Goal: Communication & Community: Answer question/provide support

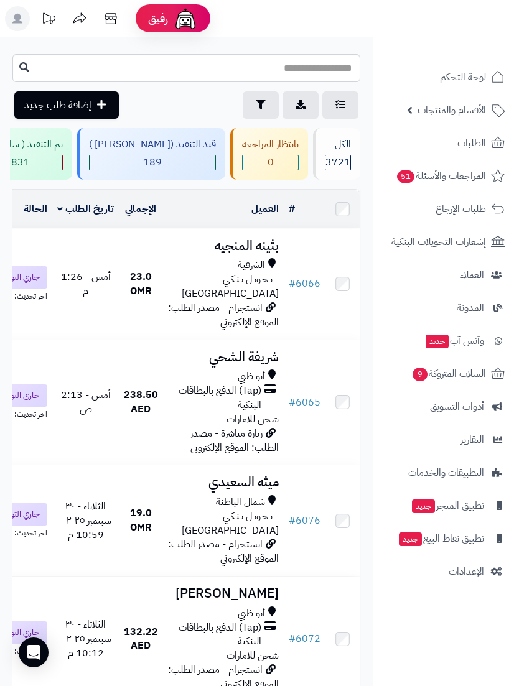
click at [464, 180] on span "المراجعات والأسئلة 51" at bounding box center [441, 175] width 90 height 17
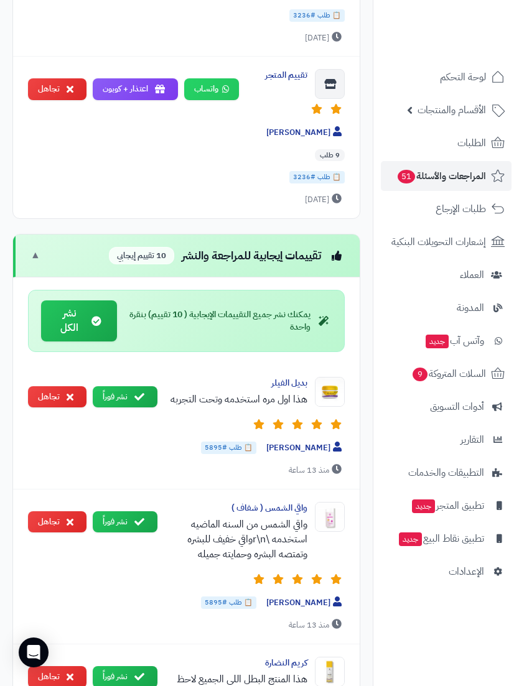
scroll to position [2002, 0]
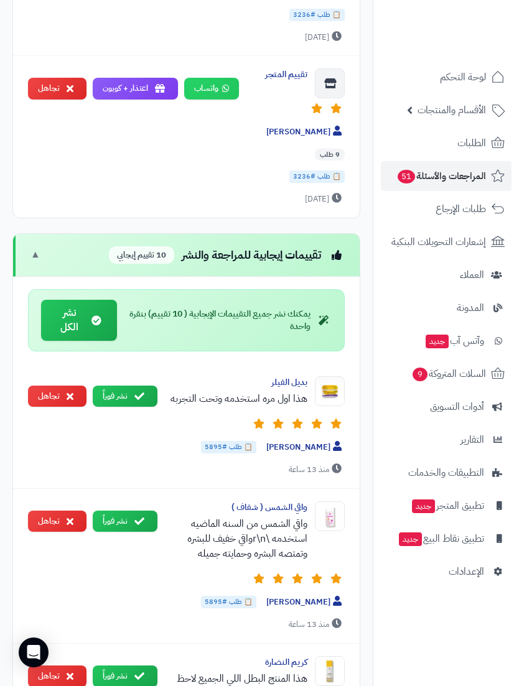
click at [121, 386] on button "نشر فوراً" at bounding box center [125, 397] width 65 height 22
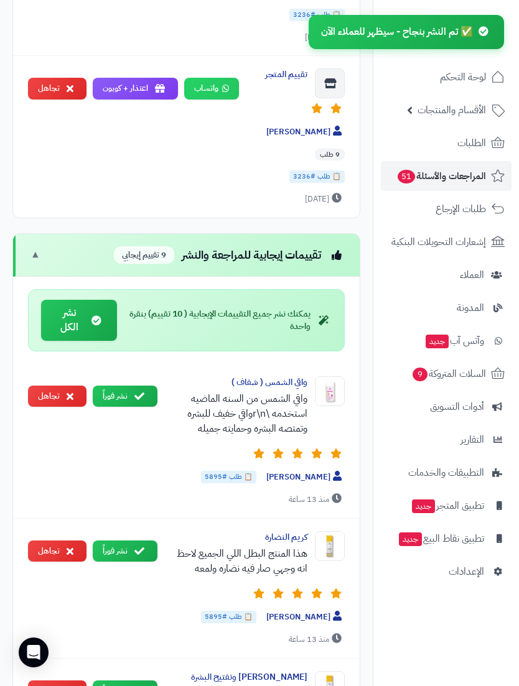
click at [123, 387] on div "واقي الشمس ( شفاف ) واقي الشمس من السنه الماضيه استخدمه \r\nواقي خفيف للبشره وت…" at bounding box center [186, 441] width 347 height 155
click at [118, 386] on button "نشر فوراً" at bounding box center [125, 397] width 65 height 22
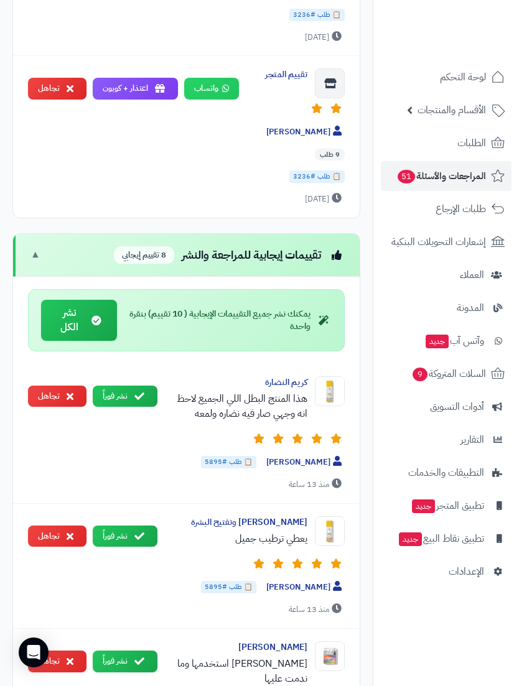
click at [128, 386] on button "نشر فوراً" at bounding box center [125, 397] width 65 height 22
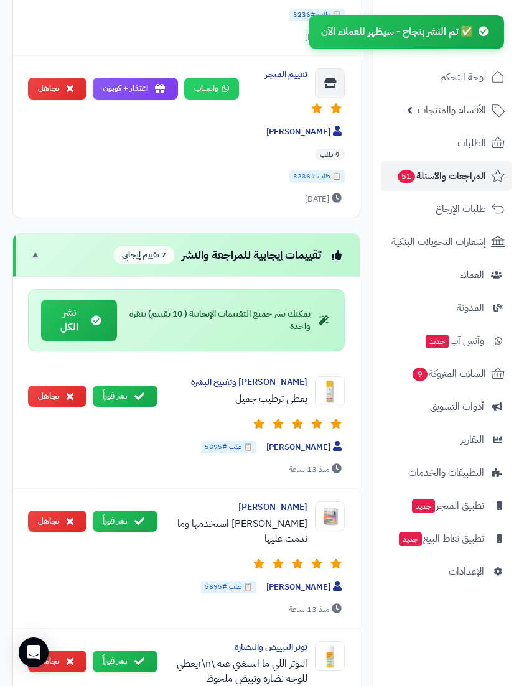
click at [121, 386] on button "نشر فوراً" at bounding box center [125, 397] width 65 height 22
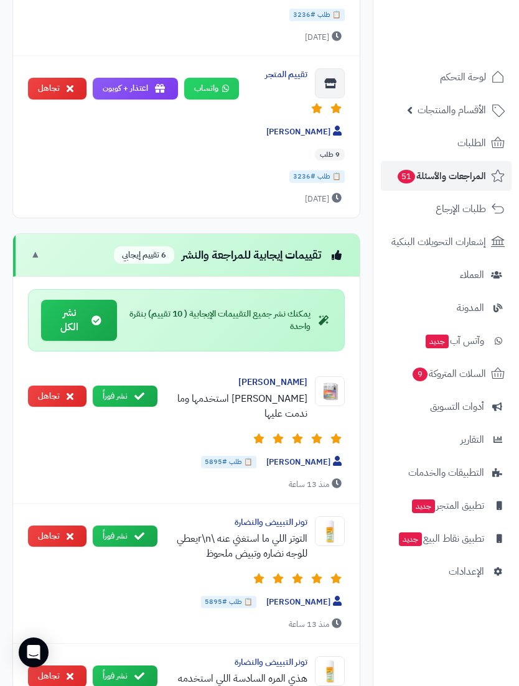
click at [126, 386] on button "نشر فوراً" at bounding box center [125, 397] width 65 height 22
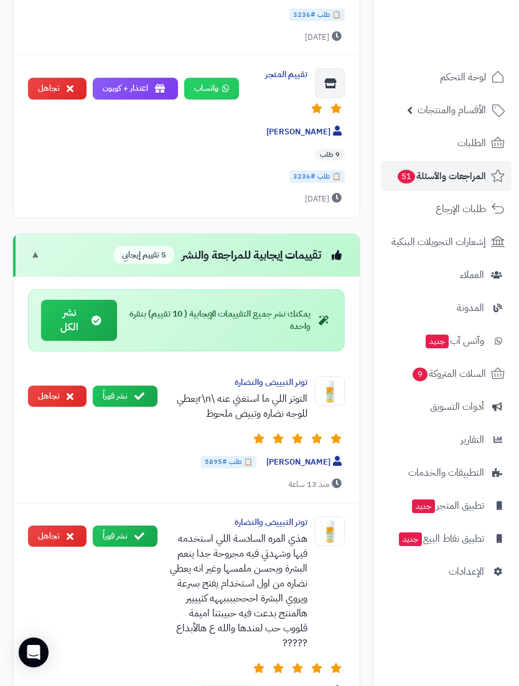
click at [123, 386] on button "نشر فوراً" at bounding box center [125, 397] width 65 height 22
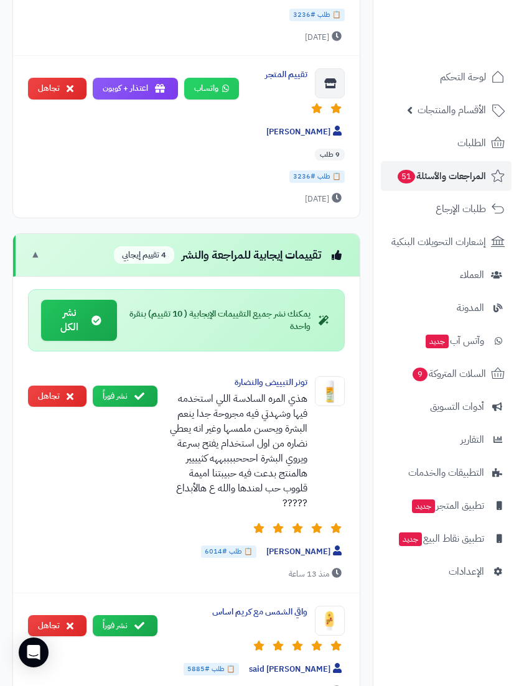
click at [120, 386] on button "نشر فوراً" at bounding box center [125, 397] width 65 height 22
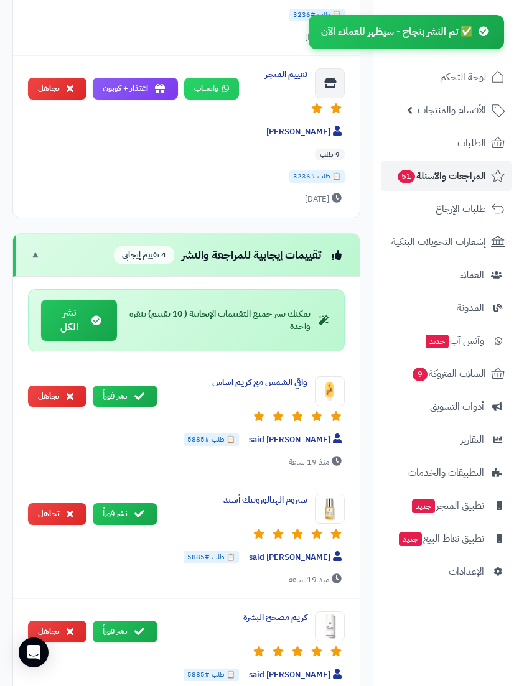
click at [126, 386] on button "نشر فوراً" at bounding box center [125, 397] width 65 height 22
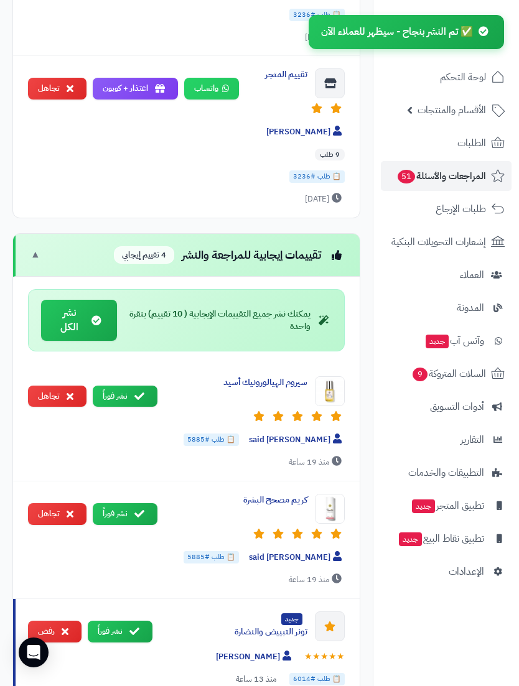
click at [124, 386] on button "نشر فوراً" at bounding box center [125, 397] width 65 height 22
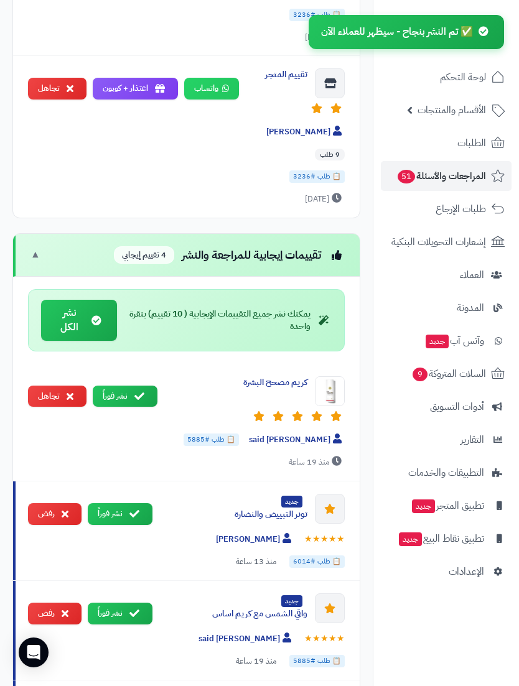
click at [124, 386] on button "نشر فوراً" at bounding box center [125, 397] width 65 height 22
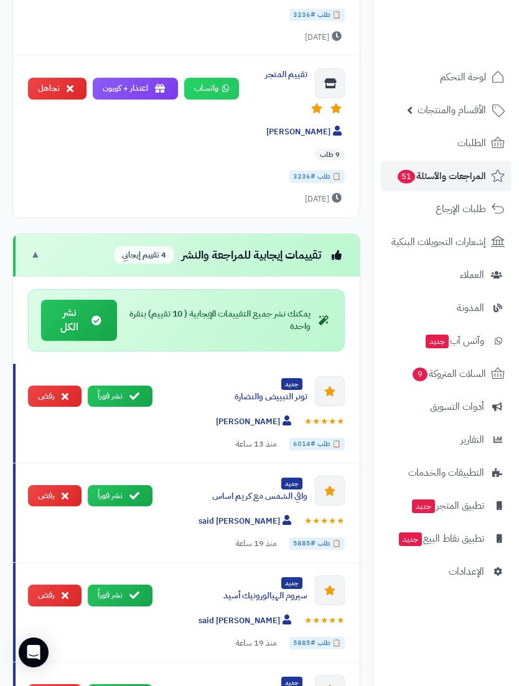
click at [127, 386] on button "نشر فوراً" at bounding box center [120, 397] width 65 height 22
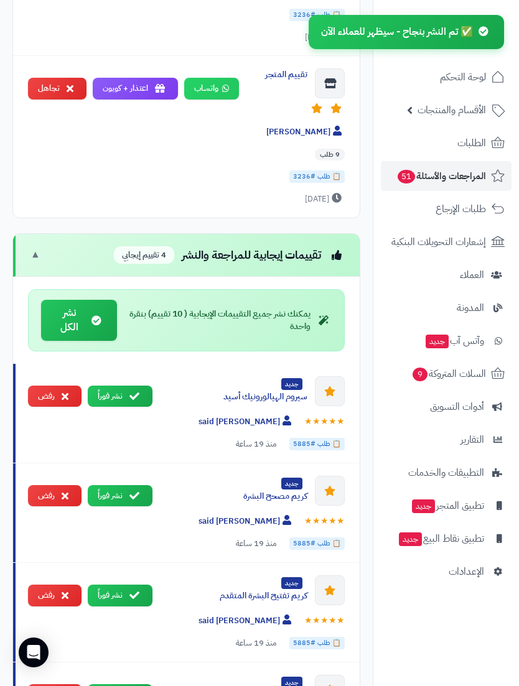
click at [123, 386] on button "نشر فوراً" at bounding box center [120, 397] width 65 height 22
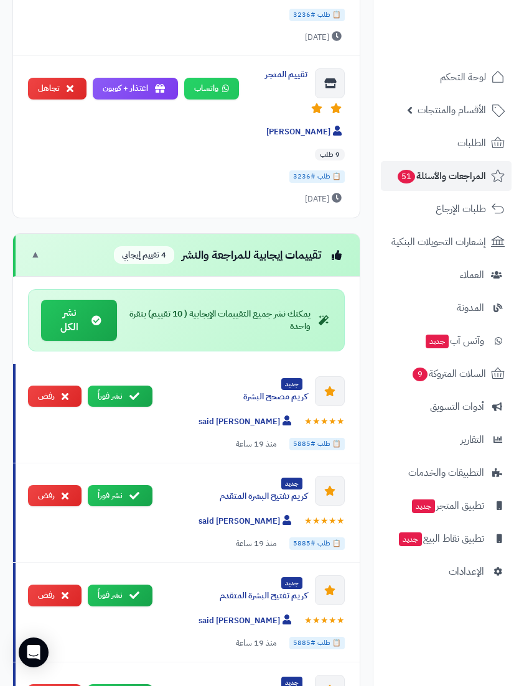
click at [112, 386] on button "نشر فوراً" at bounding box center [120, 397] width 65 height 22
click at [120, 386] on button "نشر فوراً" at bounding box center [120, 397] width 65 height 22
click at [118, 386] on button "نشر فوراً" at bounding box center [120, 397] width 65 height 22
click at [115, 386] on button "نشر فوراً" at bounding box center [120, 397] width 65 height 22
click at [123, 386] on button "نشر فوراً" at bounding box center [120, 397] width 65 height 22
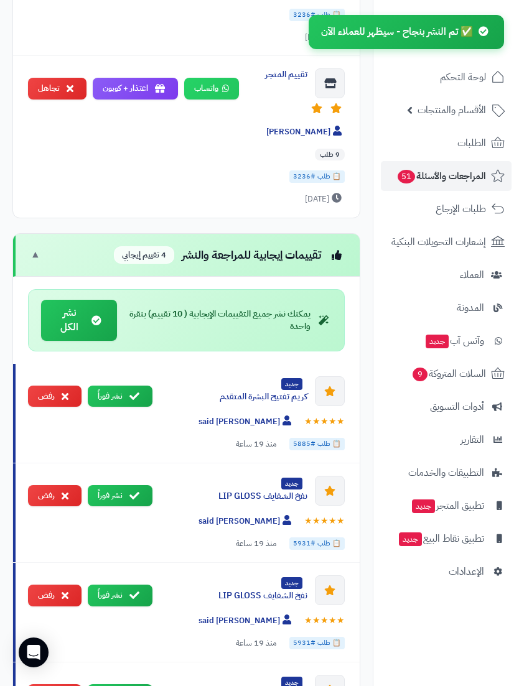
click at [121, 386] on button "نشر فوراً" at bounding box center [120, 397] width 65 height 22
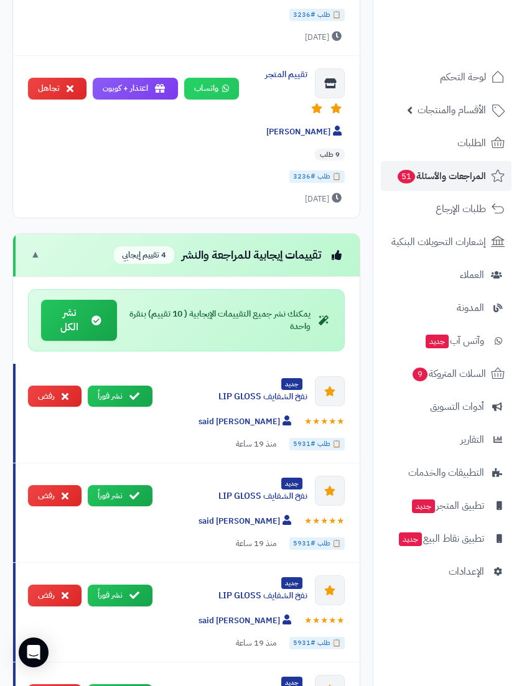
click at [118, 386] on button "نشر فوراً" at bounding box center [120, 397] width 65 height 22
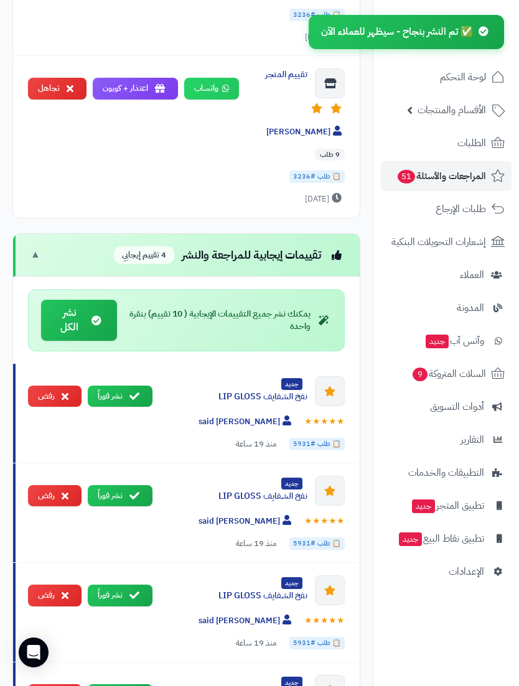
click at [121, 386] on button "نشر فوراً" at bounding box center [120, 397] width 65 height 22
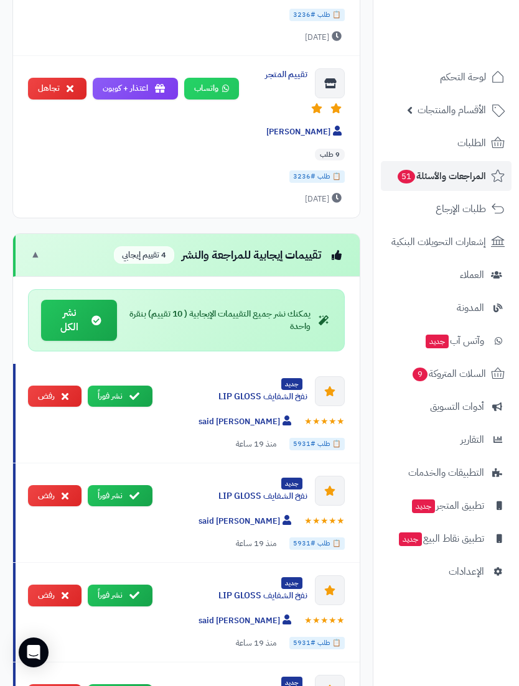
click at [121, 386] on button "نشر فوراً" at bounding box center [120, 397] width 65 height 22
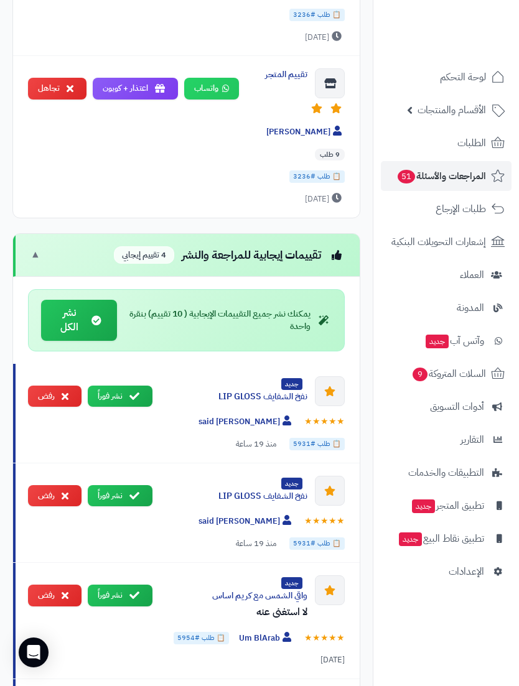
click at [125, 386] on button "نشر فوراً" at bounding box center [120, 397] width 65 height 22
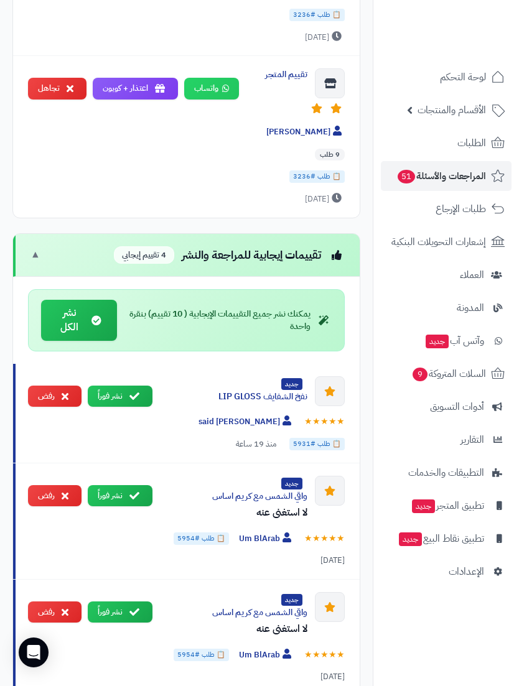
click at [121, 386] on button "نشر فوراً" at bounding box center [120, 397] width 65 height 22
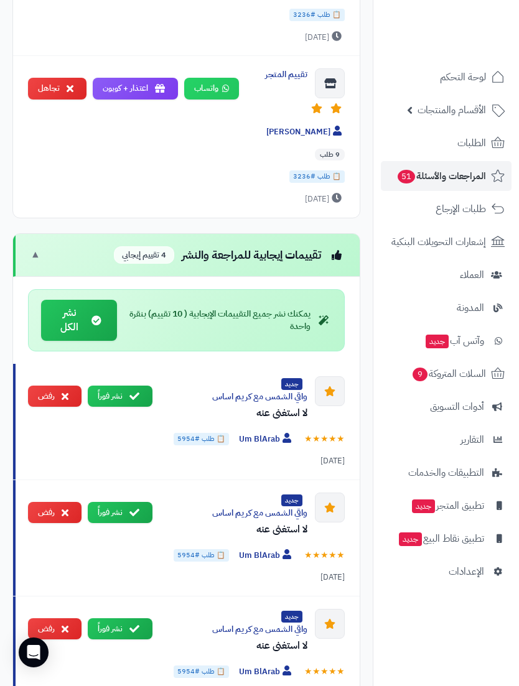
click at [113, 386] on button "نشر فوراً" at bounding box center [120, 397] width 65 height 22
click at [120, 386] on button "نشر فوراً" at bounding box center [120, 397] width 65 height 22
click at [118, 386] on button "نشر فوراً" at bounding box center [120, 397] width 65 height 22
click at [116, 386] on button "نشر فوراً" at bounding box center [120, 397] width 65 height 22
click at [119, 386] on button "نشر فوراً" at bounding box center [120, 397] width 65 height 22
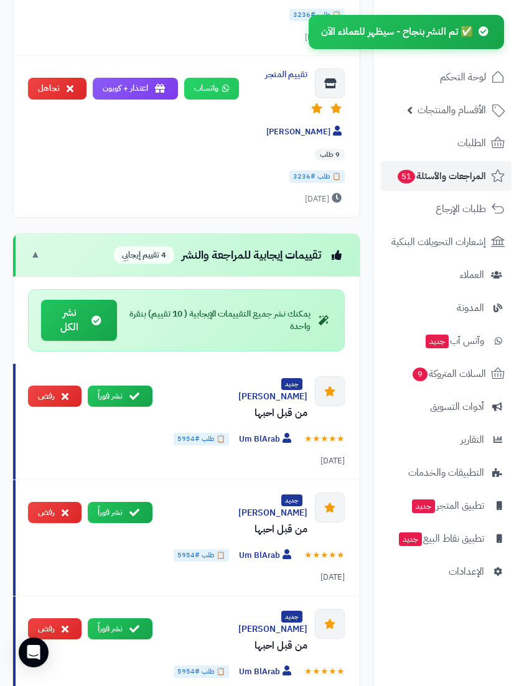
click at [119, 386] on button "نشر فوراً" at bounding box center [120, 397] width 65 height 22
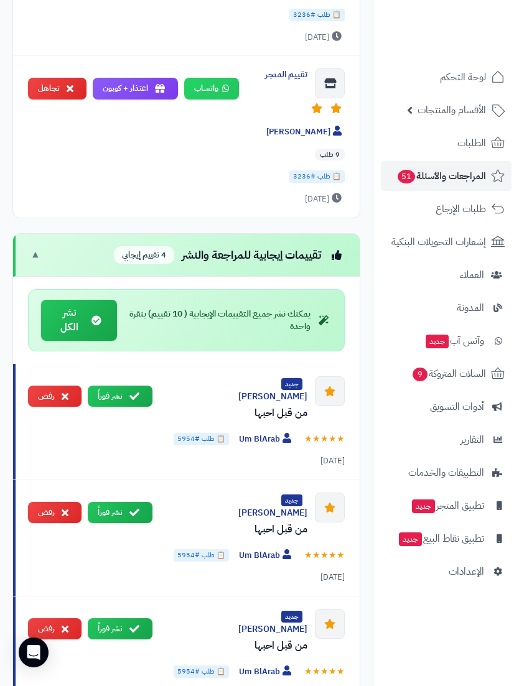
click at [115, 386] on button "نشر فوراً" at bounding box center [120, 397] width 65 height 22
click at [113, 386] on button "نشر فوراً" at bounding box center [120, 397] width 65 height 22
click at [115, 386] on button "نشر فوراً" at bounding box center [120, 397] width 65 height 22
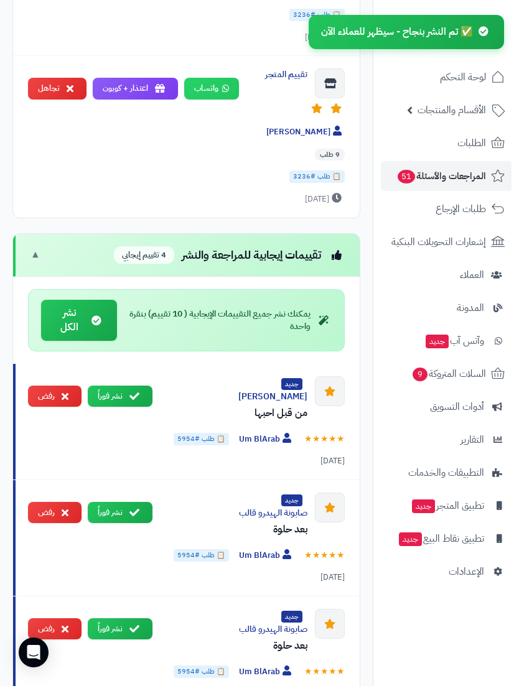
click at [111, 386] on button "نشر فوراً" at bounding box center [120, 397] width 65 height 22
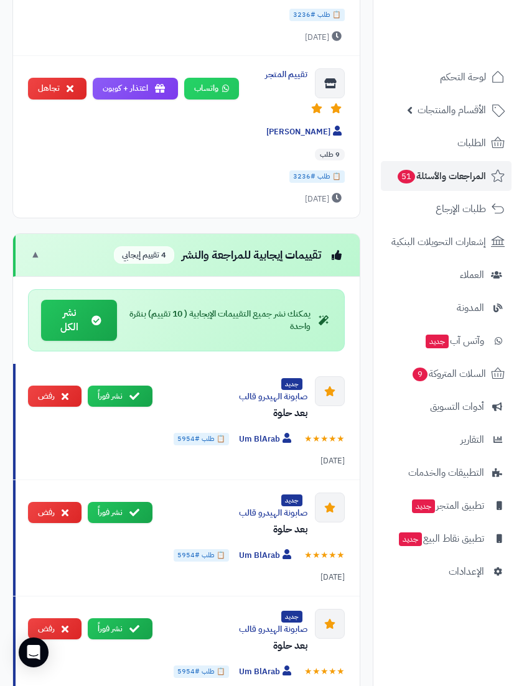
click at [114, 386] on button "نشر فوراً" at bounding box center [120, 397] width 65 height 22
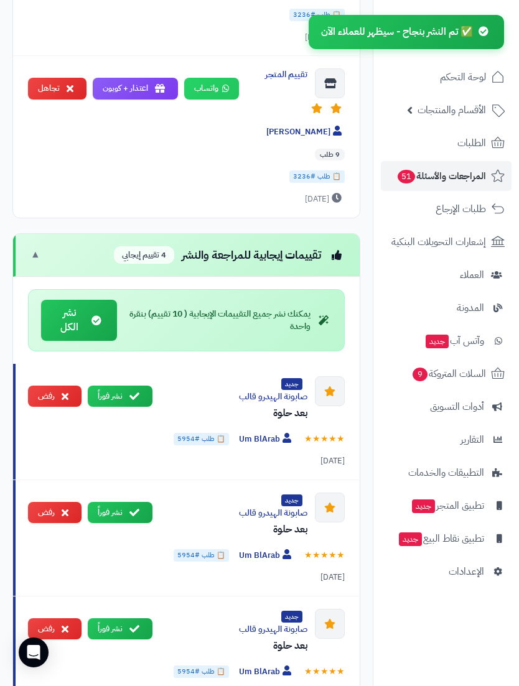
click at [112, 386] on button "نشر فوراً" at bounding box center [120, 397] width 65 height 22
click at [115, 386] on button "نشر فوراً" at bounding box center [120, 397] width 65 height 22
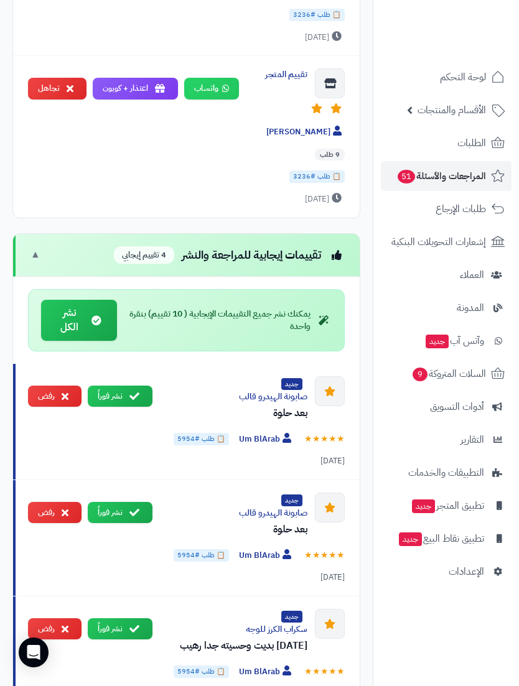
click at [118, 386] on button "نشر فوراً" at bounding box center [120, 397] width 65 height 22
click at [113, 386] on button "نشر فوراً" at bounding box center [120, 397] width 65 height 22
click at [114, 386] on button "نشر فوراً" at bounding box center [120, 397] width 65 height 22
click at [117, 386] on button "نشر فوراً" at bounding box center [120, 397] width 65 height 22
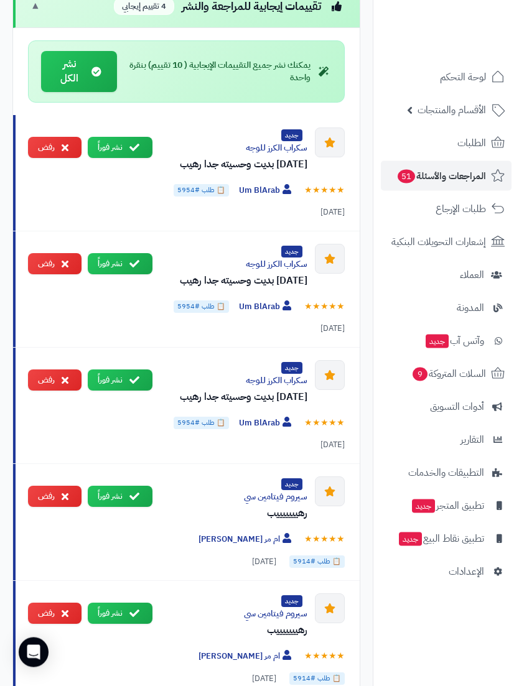
scroll to position [2266, 0]
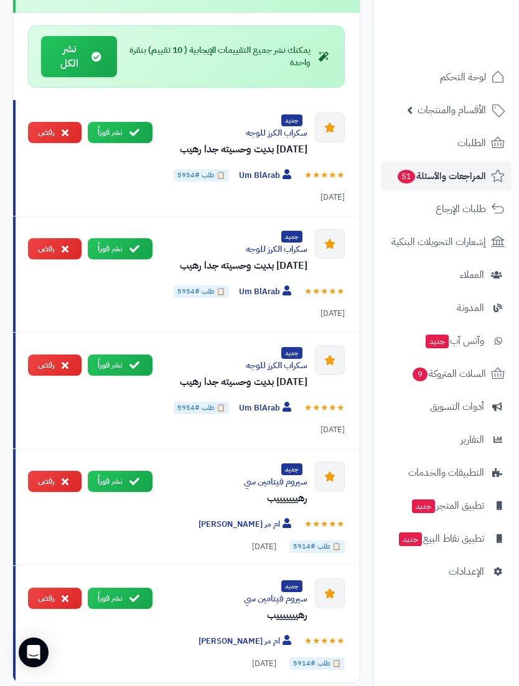
click at [117, 471] on button "نشر فوراً" at bounding box center [120, 482] width 65 height 22
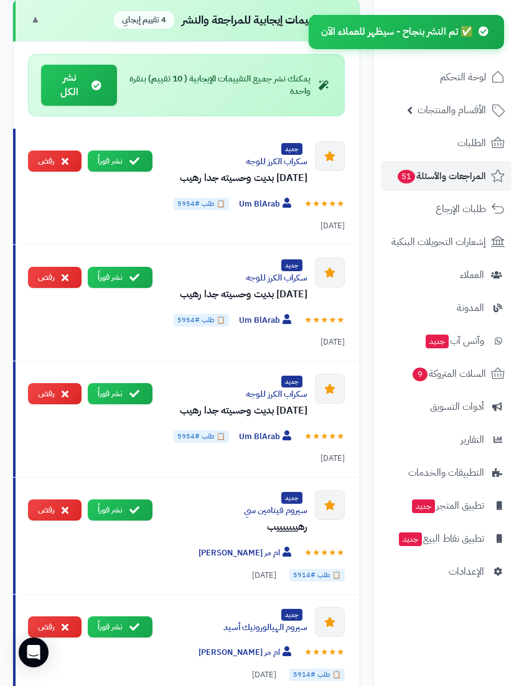
scroll to position [2249, 0]
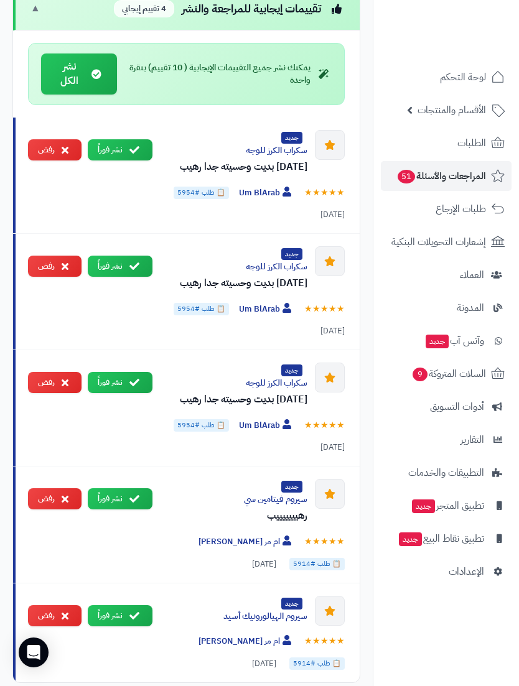
click at [121, 605] on button "نشر فوراً" at bounding box center [120, 616] width 65 height 22
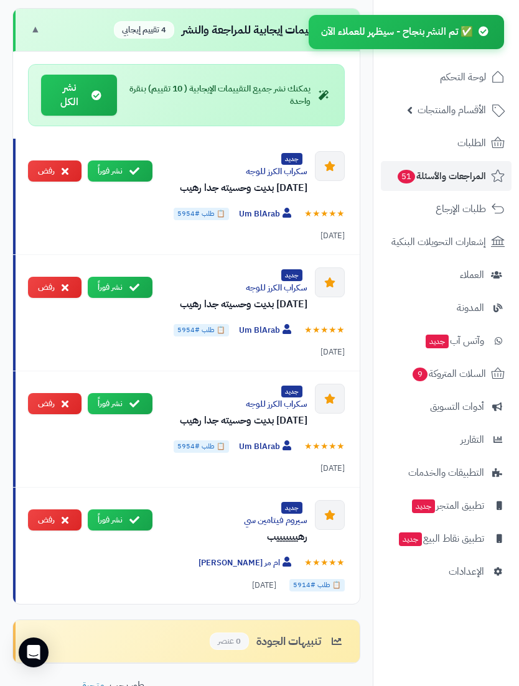
scroll to position [2152, 0]
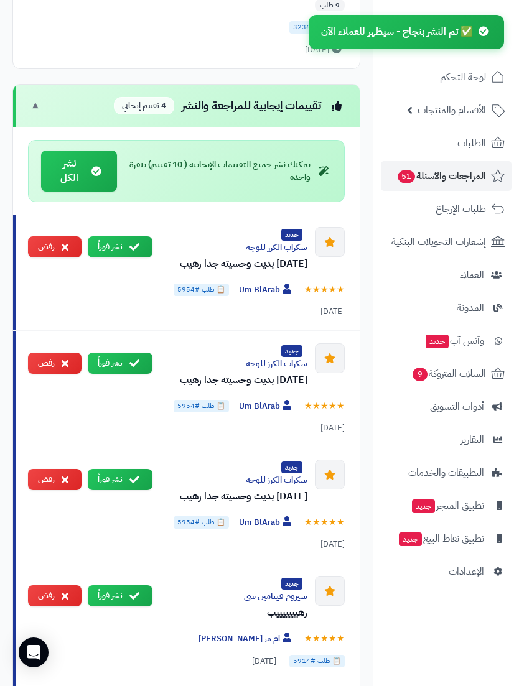
click at [120, 586] on button "نشر فوراً" at bounding box center [120, 597] width 65 height 22
click at [123, 469] on button "نشر فوراً" at bounding box center [120, 480] width 65 height 22
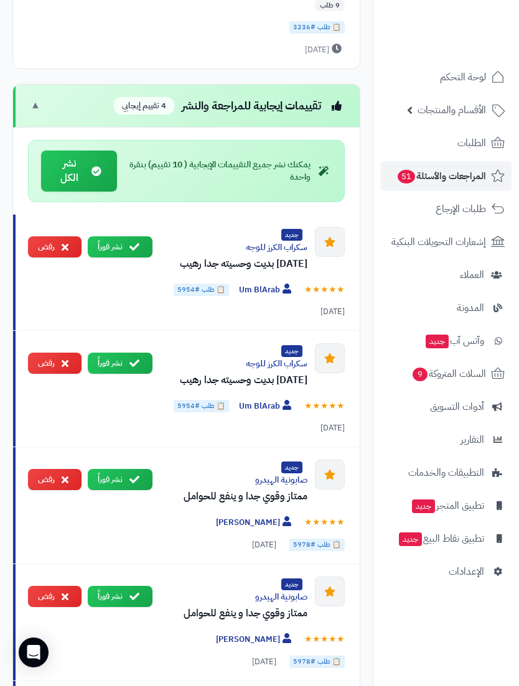
click at [120, 469] on button "نشر فوراً" at bounding box center [120, 480] width 65 height 22
click at [126, 469] on button "نشر فوراً" at bounding box center [120, 480] width 65 height 22
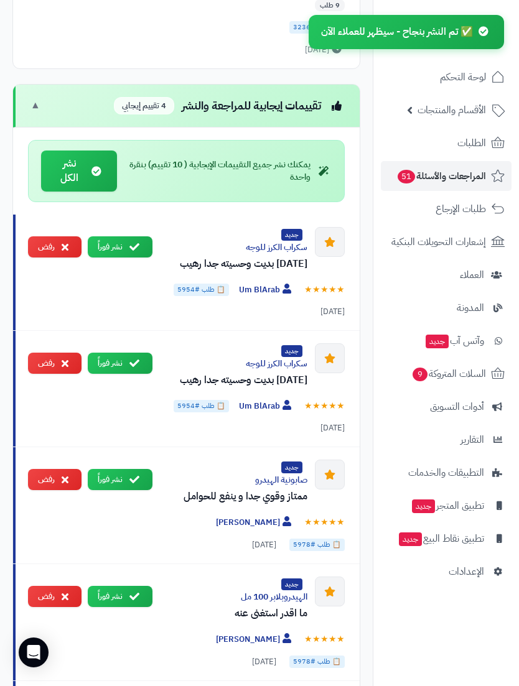
click at [123, 469] on button "نشر فوراً" at bounding box center [120, 480] width 65 height 22
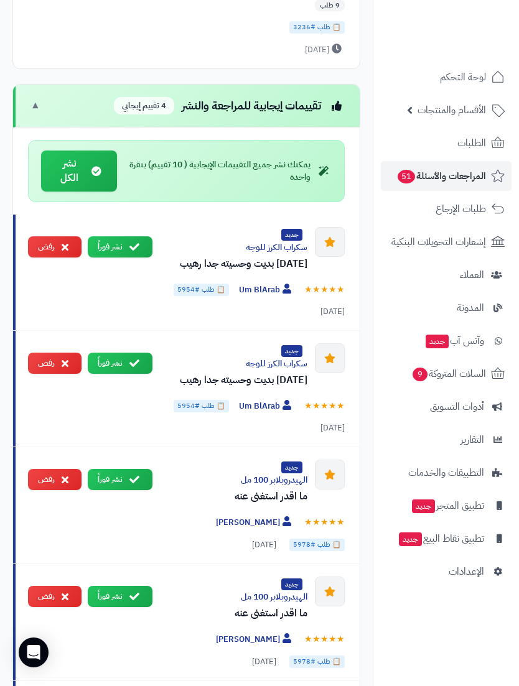
click at [124, 469] on button "نشر فوراً" at bounding box center [120, 480] width 65 height 22
click at [126, 469] on button "نشر فوراً" at bounding box center [120, 480] width 65 height 22
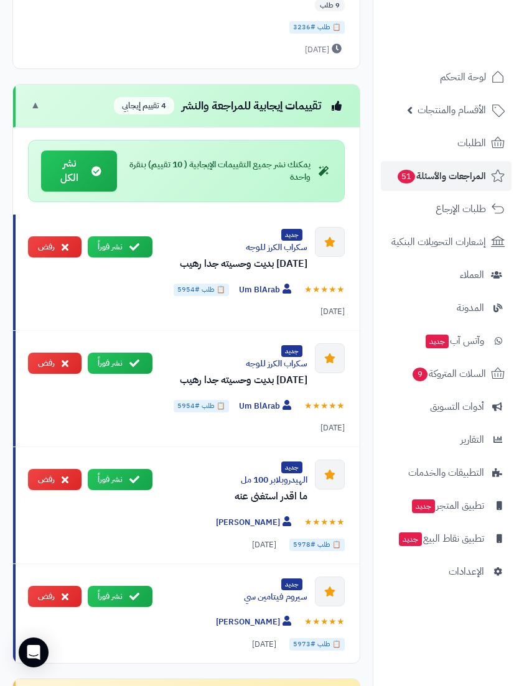
scroll to position [2136, 0]
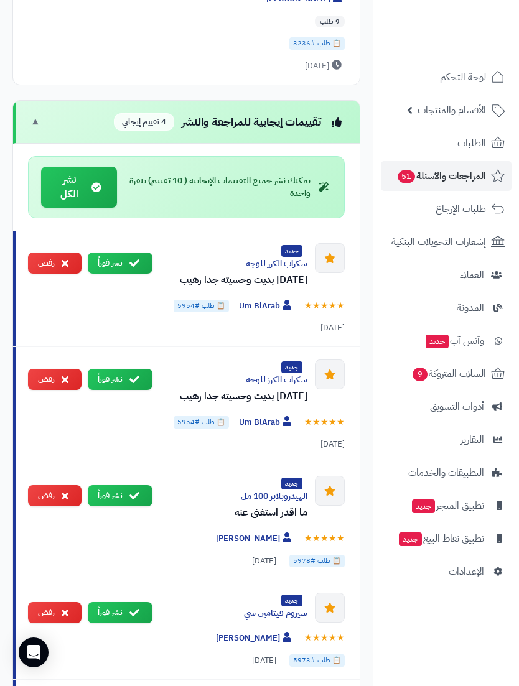
click at [126, 485] on button "نشر فوراً" at bounding box center [120, 496] width 65 height 22
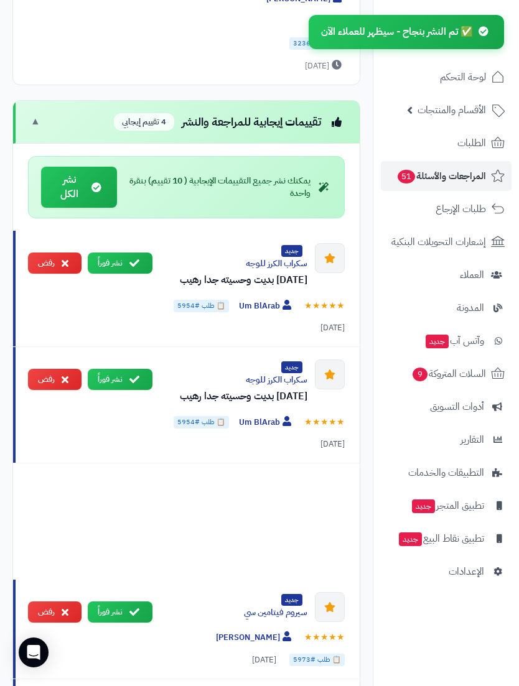
scroll to position [2118, 0]
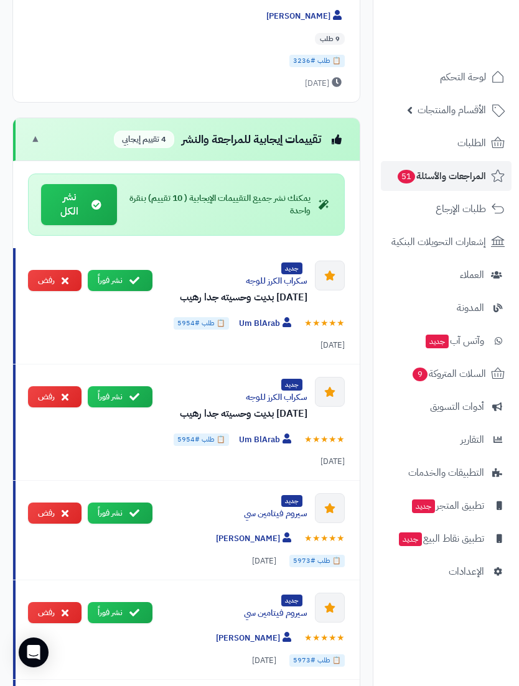
click at [131, 508] on icon at bounding box center [134, 513] width 10 height 10
click at [122, 503] on button "نشر فوراً" at bounding box center [120, 514] width 65 height 22
click at [114, 503] on button "نشر فوراً" at bounding box center [120, 514] width 65 height 22
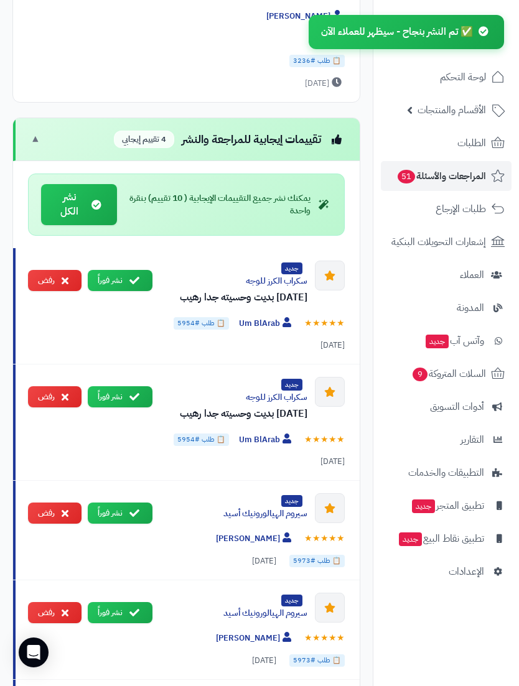
click at [117, 503] on button "نشر فوراً" at bounding box center [120, 514] width 65 height 22
click at [111, 503] on button "نشر فوراً" at bounding box center [120, 514] width 65 height 22
click at [119, 503] on button "نشر فوراً" at bounding box center [120, 514] width 65 height 22
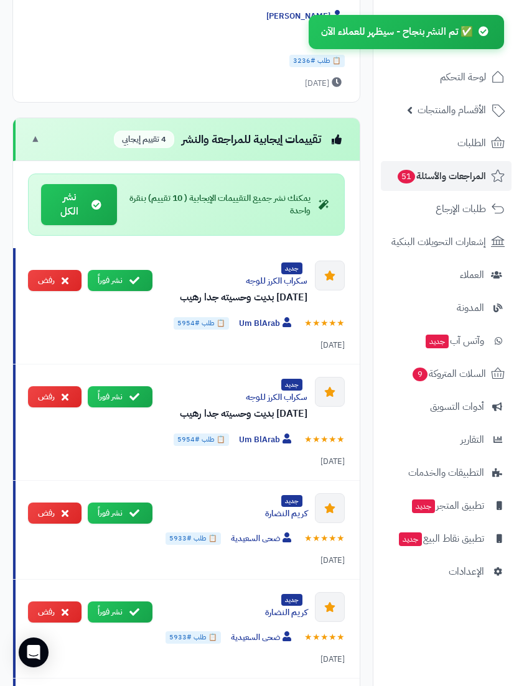
click at [121, 503] on button "نشر فوراً" at bounding box center [120, 514] width 65 height 22
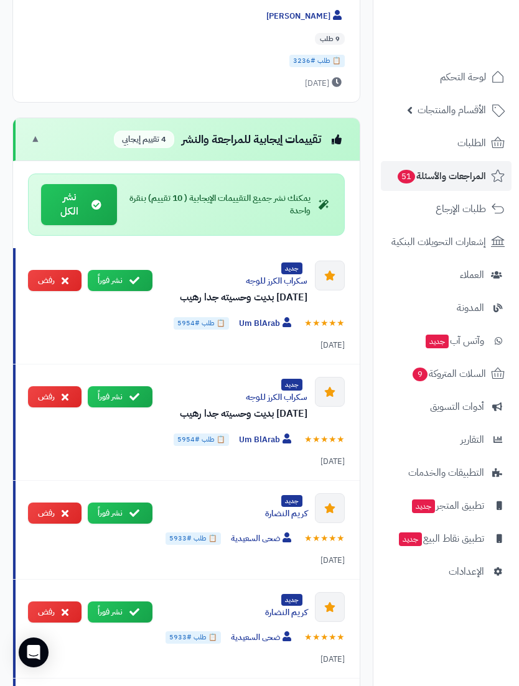
click at [114, 503] on button "نشر فوراً" at bounding box center [120, 514] width 65 height 22
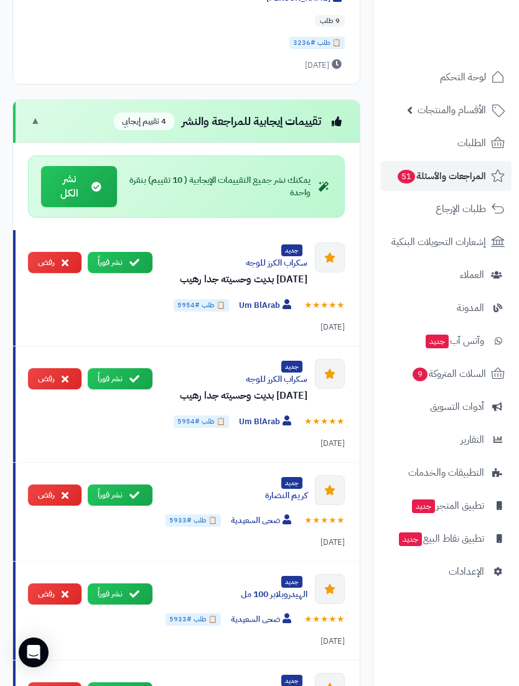
scroll to position [2216, 0]
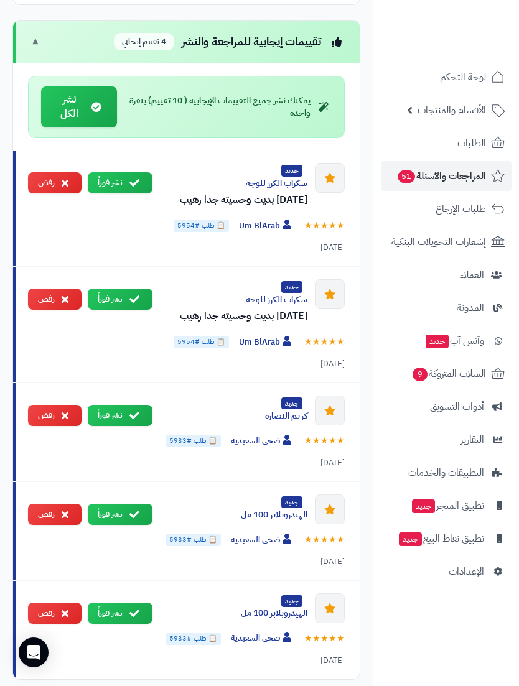
click at [128, 603] on button "نشر فوراً" at bounding box center [120, 614] width 65 height 22
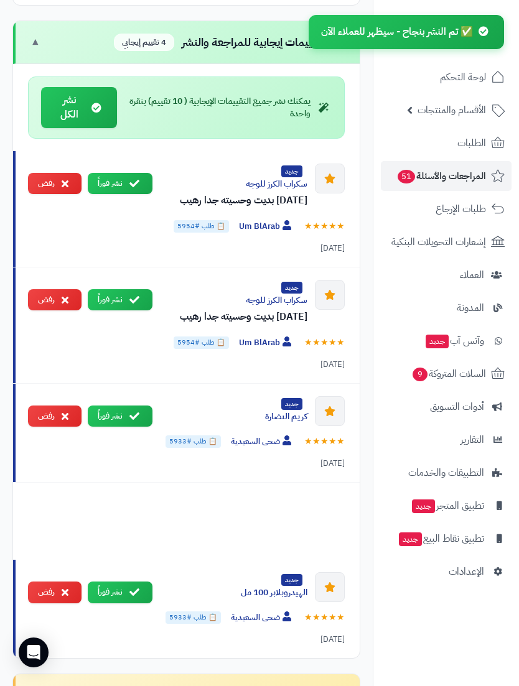
scroll to position [2118, 0]
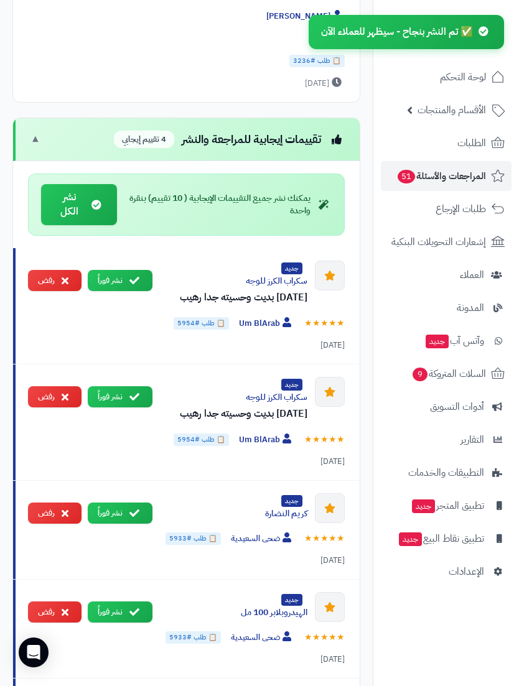
click at [118, 503] on button "نشر فوراً" at bounding box center [120, 514] width 65 height 22
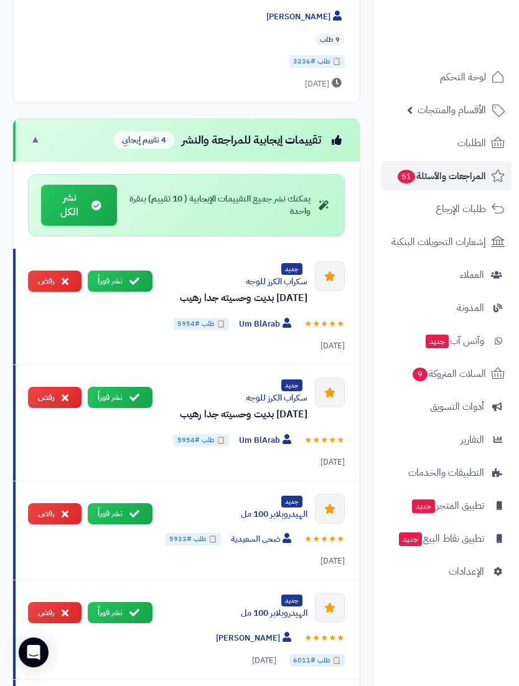
click at [119, 602] on button "نشر فوراً" at bounding box center [120, 613] width 65 height 22
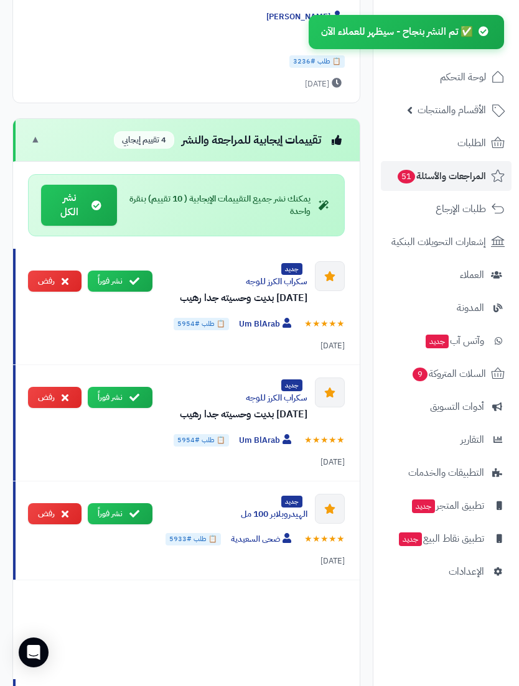
click at [124, 503] on button "نشر فوراً" at bounding box center [120, 514] width 65 height 22
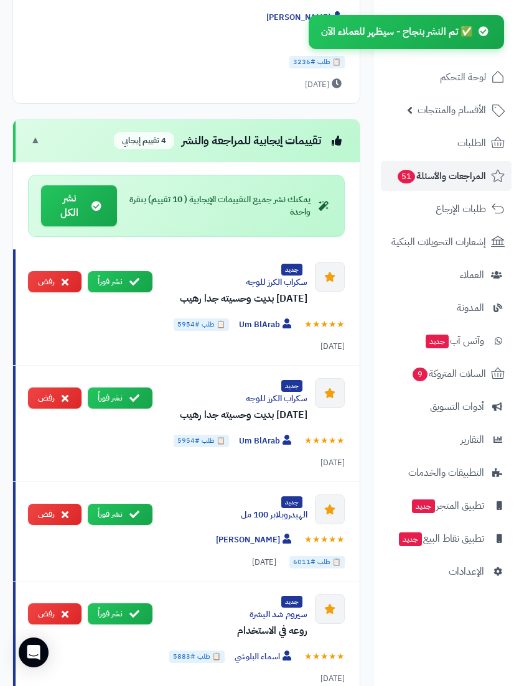
click at [122, 504] on button "نشر فوراً" at bounding box center [120, 515] width 65 height 22
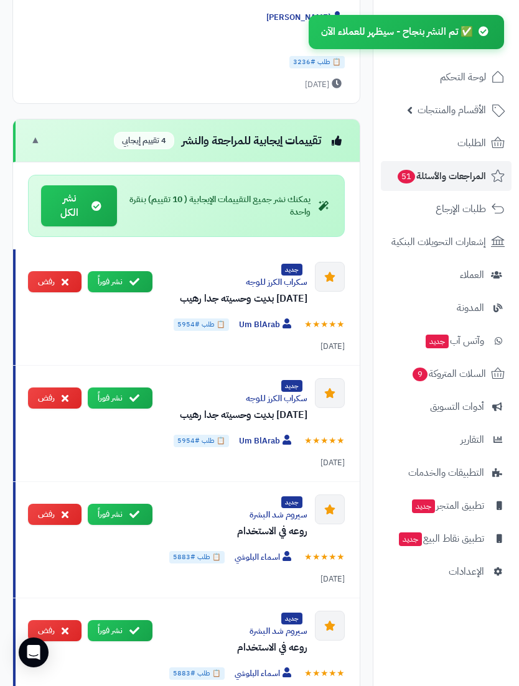
click at [115, 504] on button "نشر فوراً" at bounding box center [120, 515] width 65 height 22
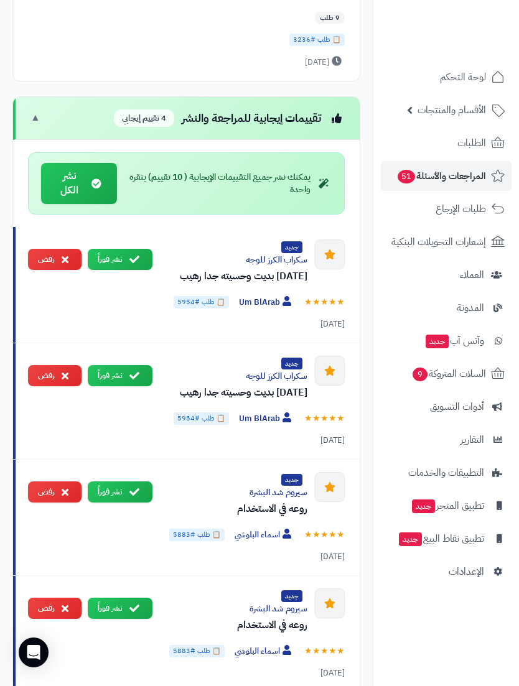
scroll to position [2118, 0]
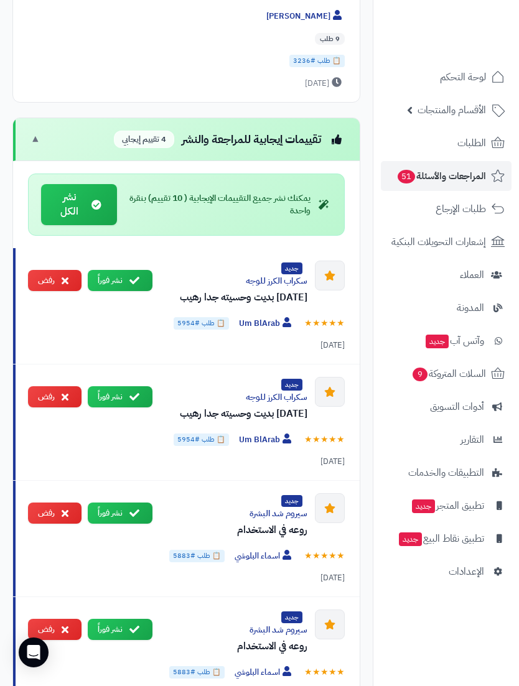
click at [477, 377] on span "السلات المتروكة 9" at bounding box center [448, 373] width 75 height 17
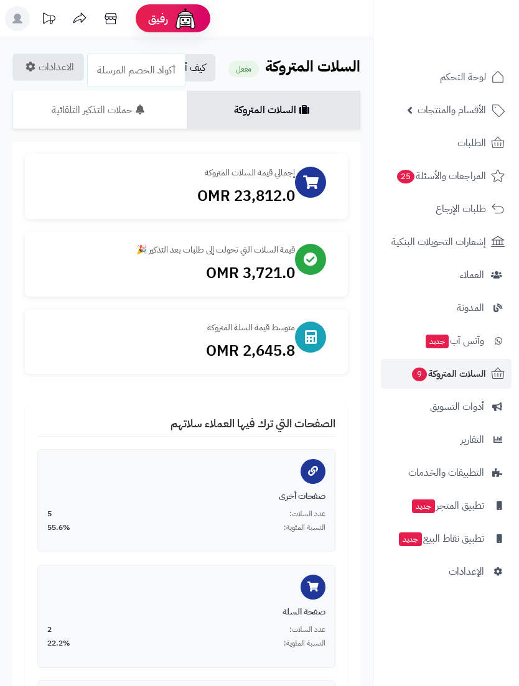
click at [210, 109] on link "السلات المتروكة" at bounding box center [274, 110] width 174 height 39
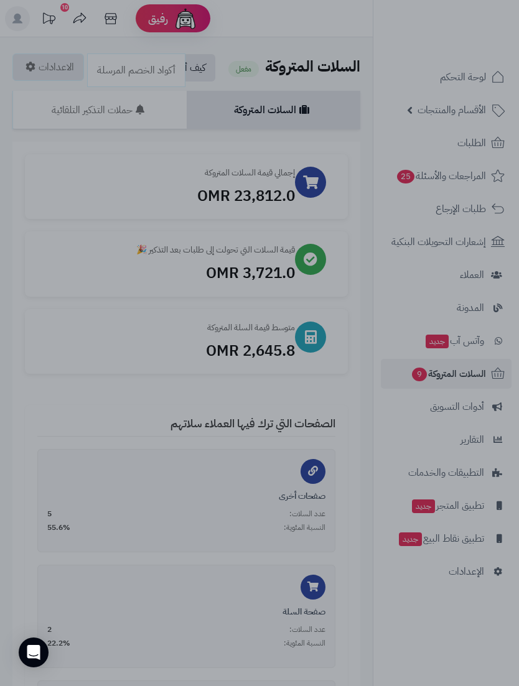
click at [38, 245] on div at bounding box center [259, 343] width 519 height 686
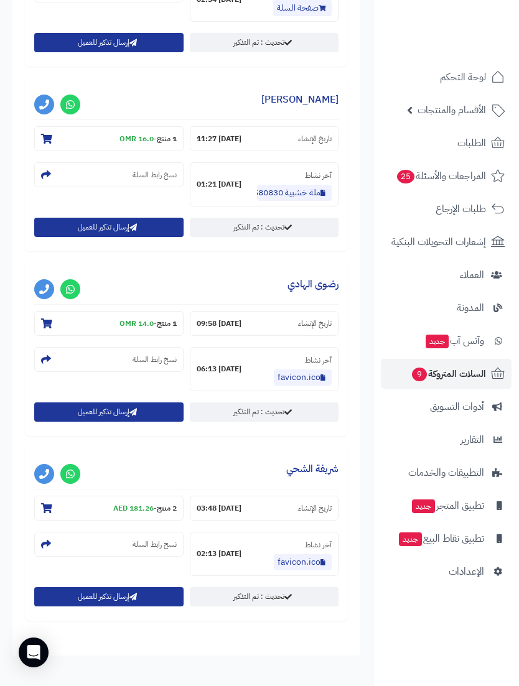
scroll to position [2096, 0]
